Goal: Task Accomplishment & Management: Use online tool/utility

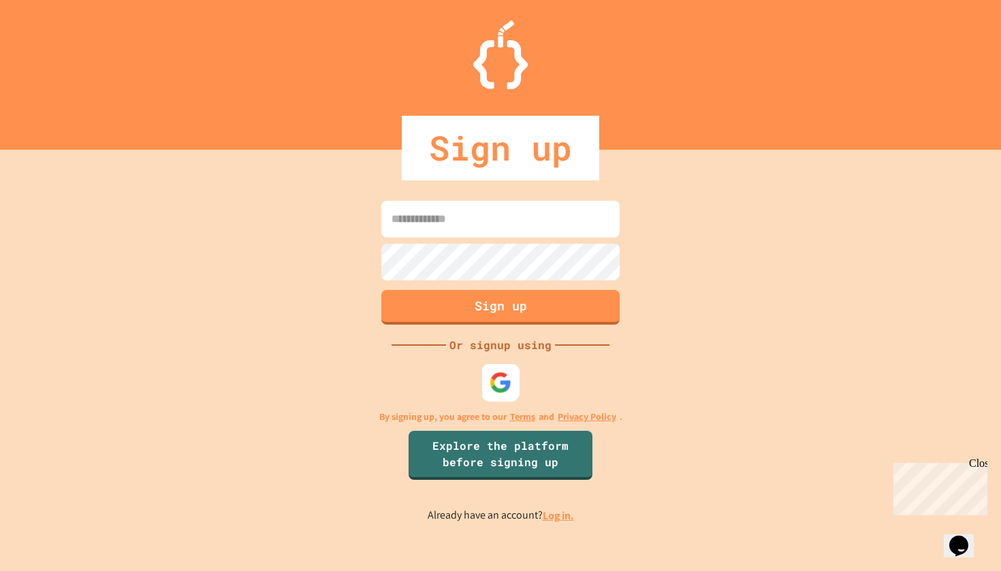
click at [490, 398] on div at bounding box center [500, 382] width 37 height 37
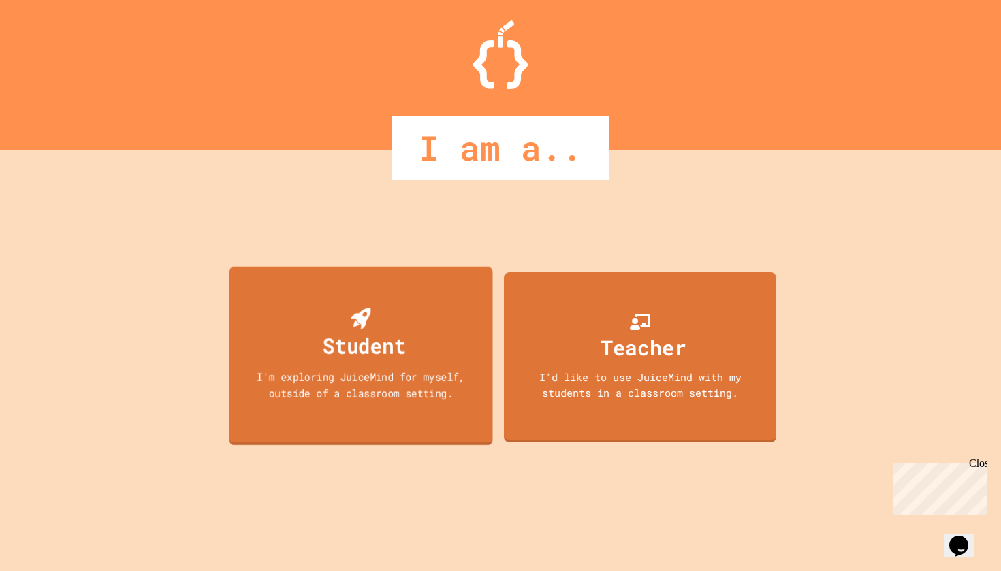
click at [356, 402] on div "Student I'm exploring JuiceMind for myself, outside of a classroom setting." at bounding box center [361, 355] width 264 height 179
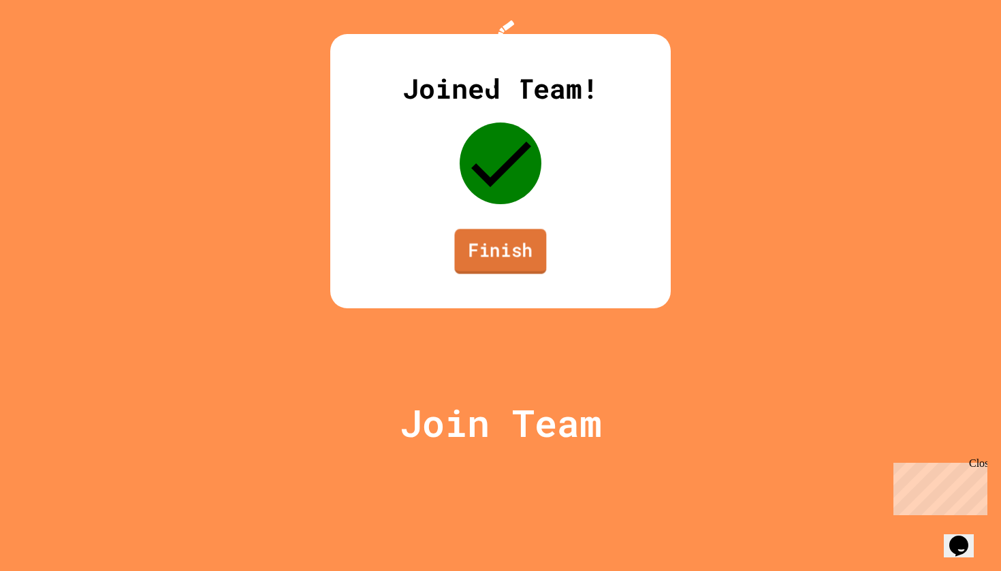
click at [480, 274] on link "Finish" at bounding box center [500, 251] width 92 height 45
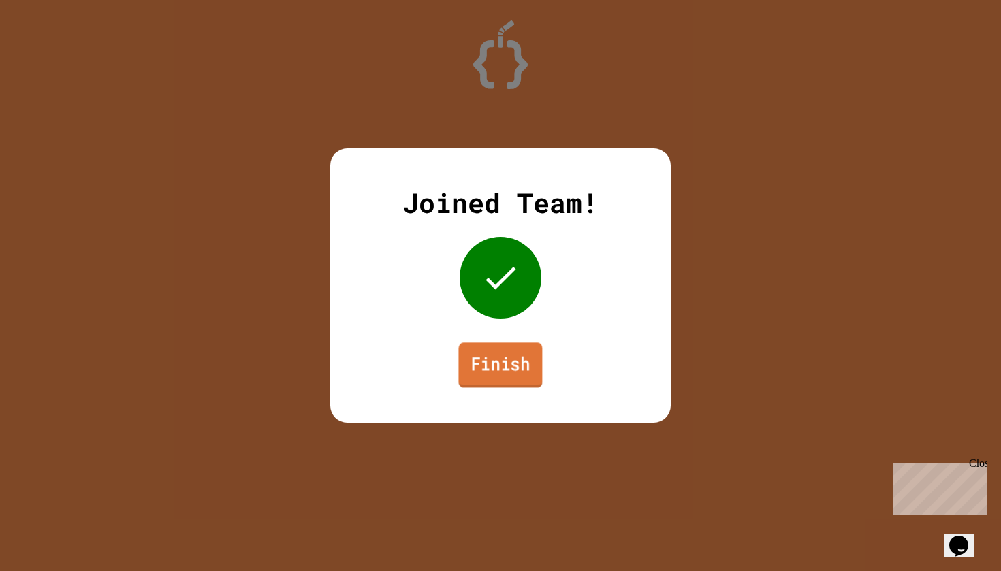
click at [533, 384] on link "Finish" at bounding box center [500, 365] width 84 height 45
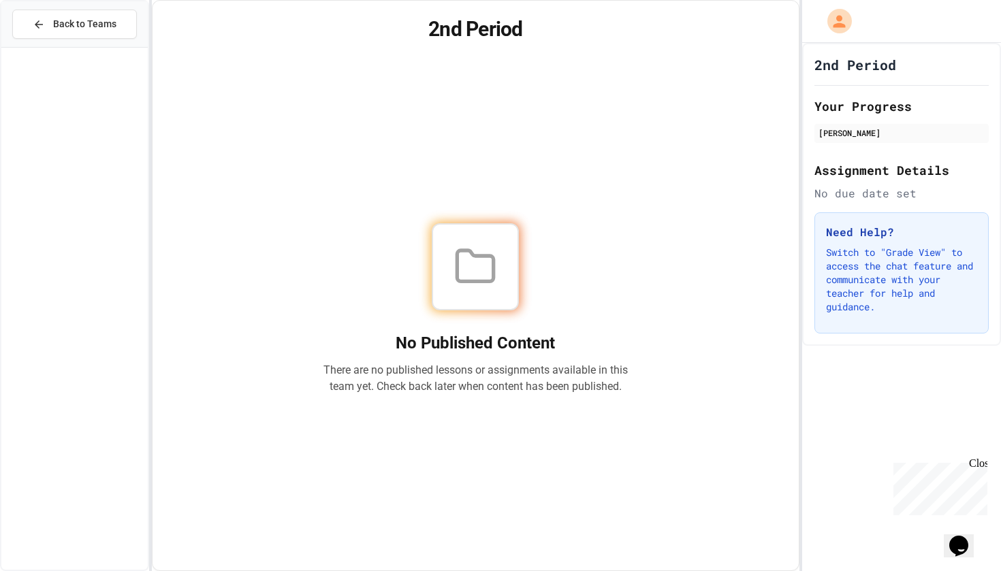
click at [505, 266] on div at bounding box center [475, 266] width 87 height 87
click at [810, 101] on div "2nd Period Your Progress [PERSON_NAME] Assignment Details No due date set Need …" at bounding box center [901, 194] width 199 height 303
click at [848, 67] on h1 "2nd Period" at bounding box center [856, 64] width 82 height 19
